Goal: Navigation & Orientation: Go to known website

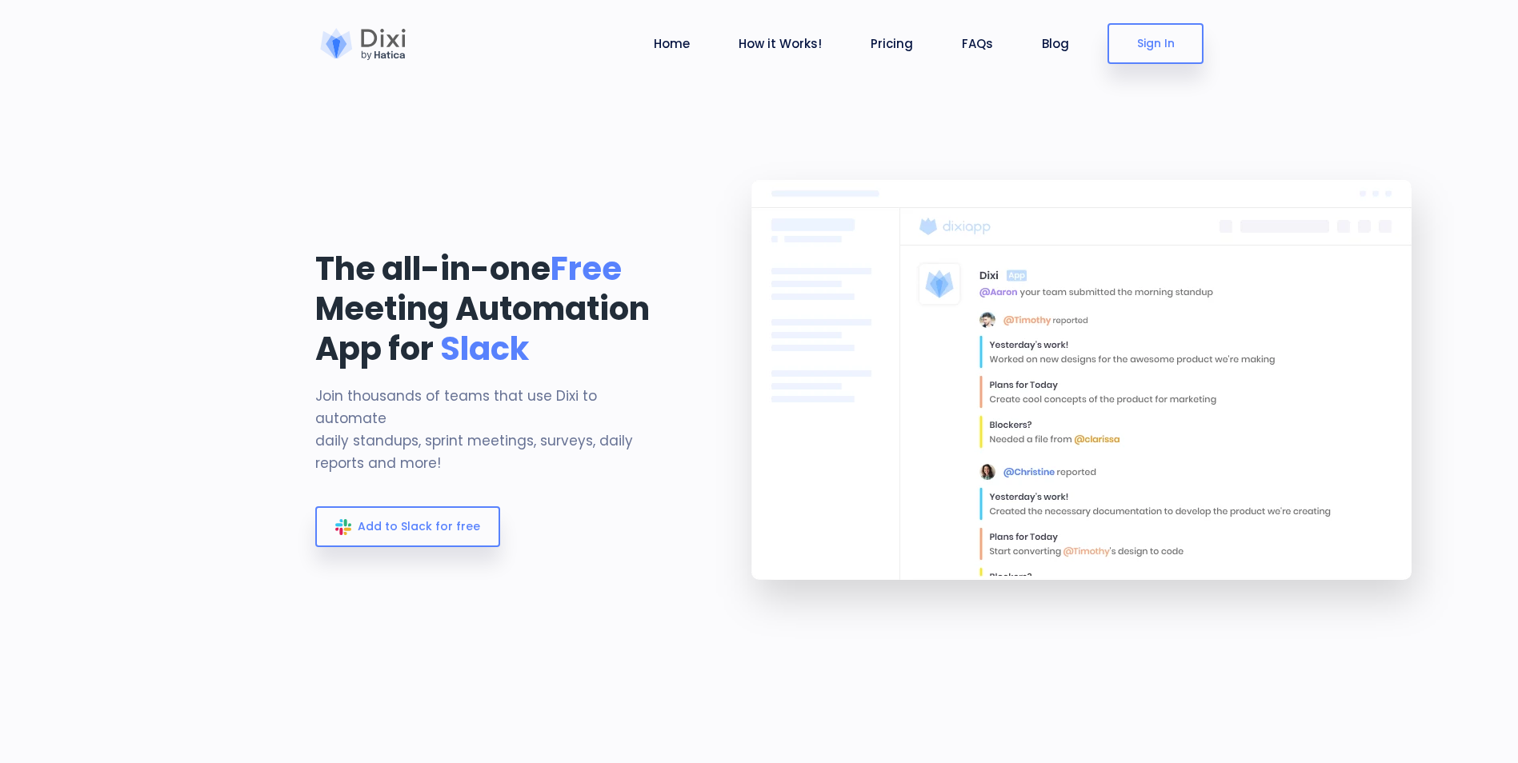
click at [1142, 22] on div "Home How it Works! Pricing FAQs Blog Logout Sign In" at bounding box center [813, 43] width 779 height 74
click at [1164, 49] on link "Sign In" at bounding box center [1155, 43] width 96 height 41
click at [1155, 45] on link "Sign In" at bounding box center [1155, 43] width 96 height 41
click at [1148, 56] on link "Sign In" at bounding box center [1155, 43] width 96 height 41
